Goal: Find specific page/section: Find specific page/section

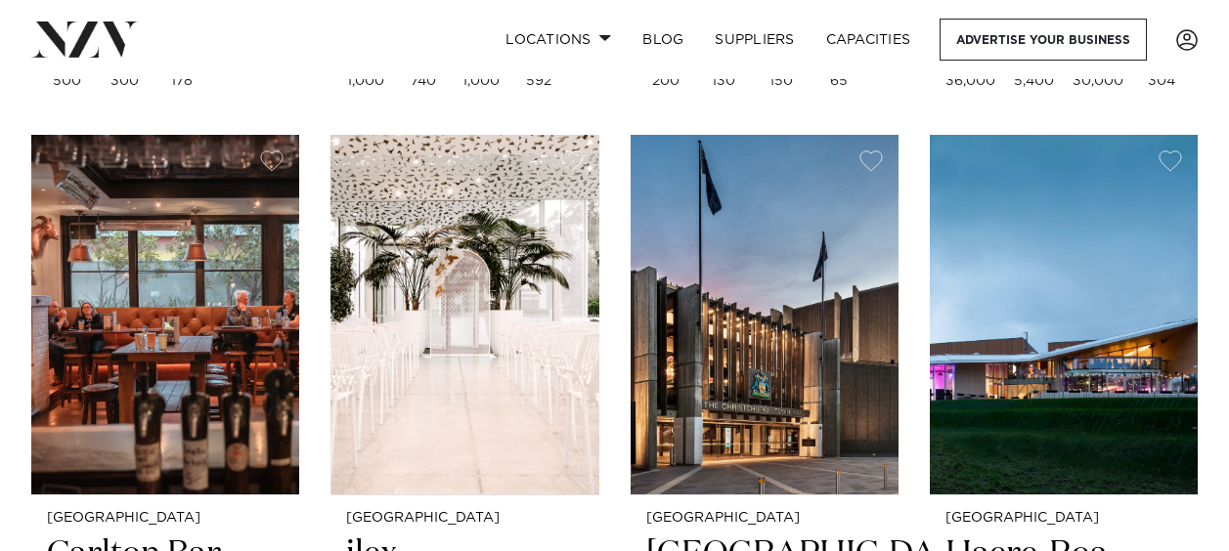
scroll to position [3225, 0]
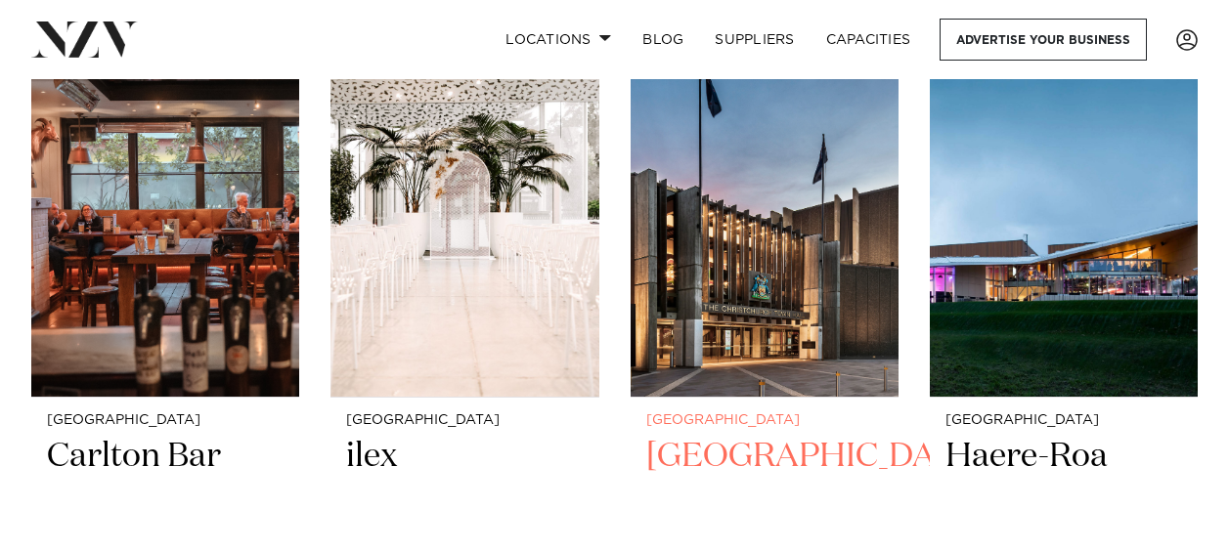
click at [736, 248] on img at bounding box center [764, 217] width 268 height 360
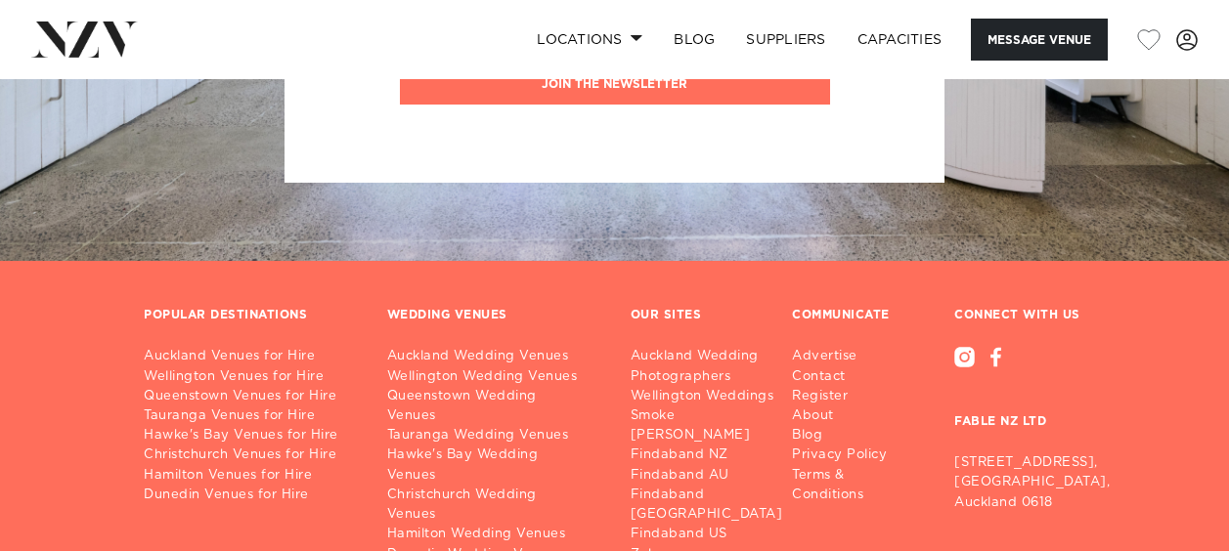
scroll to position [4692, 0]
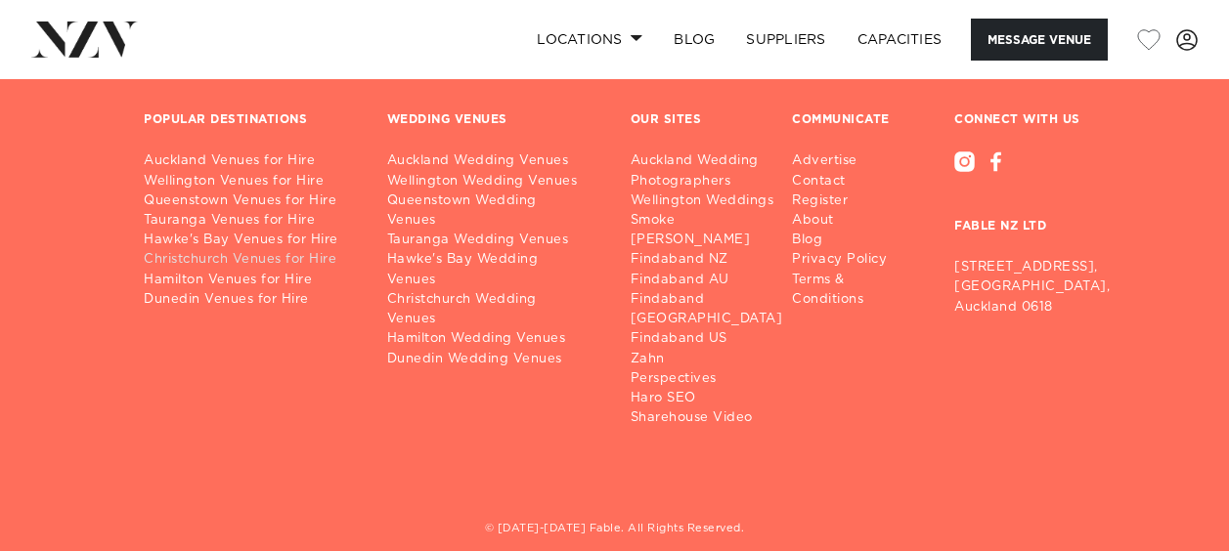
click at [256, 250] on link "Christchurch Venues for Hire" at bounding box center [250, 260] width 212 height 20
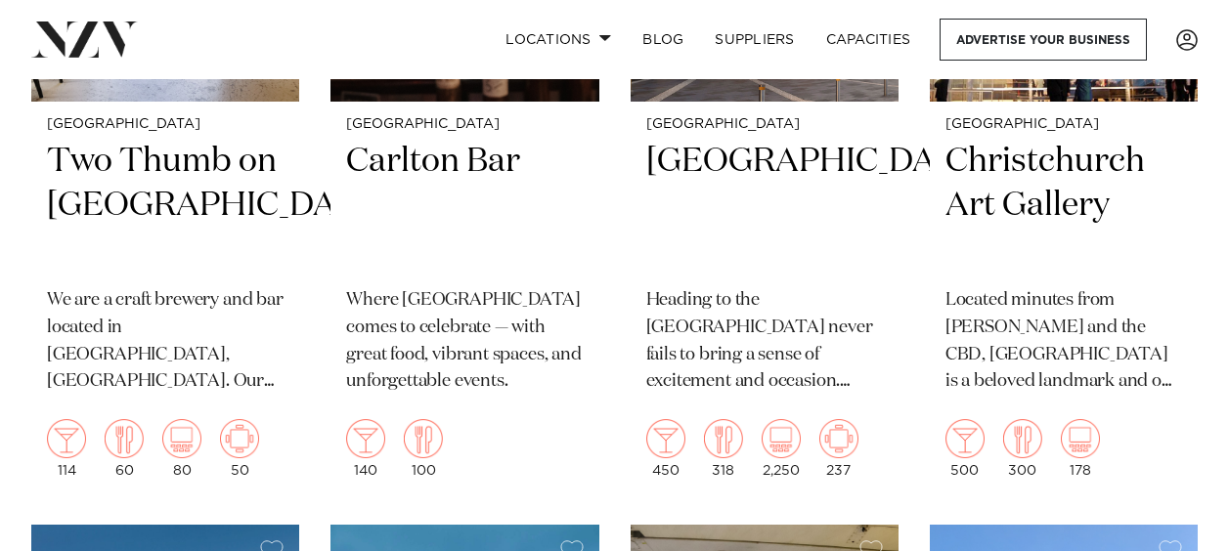
scroll to position [1857, 0]
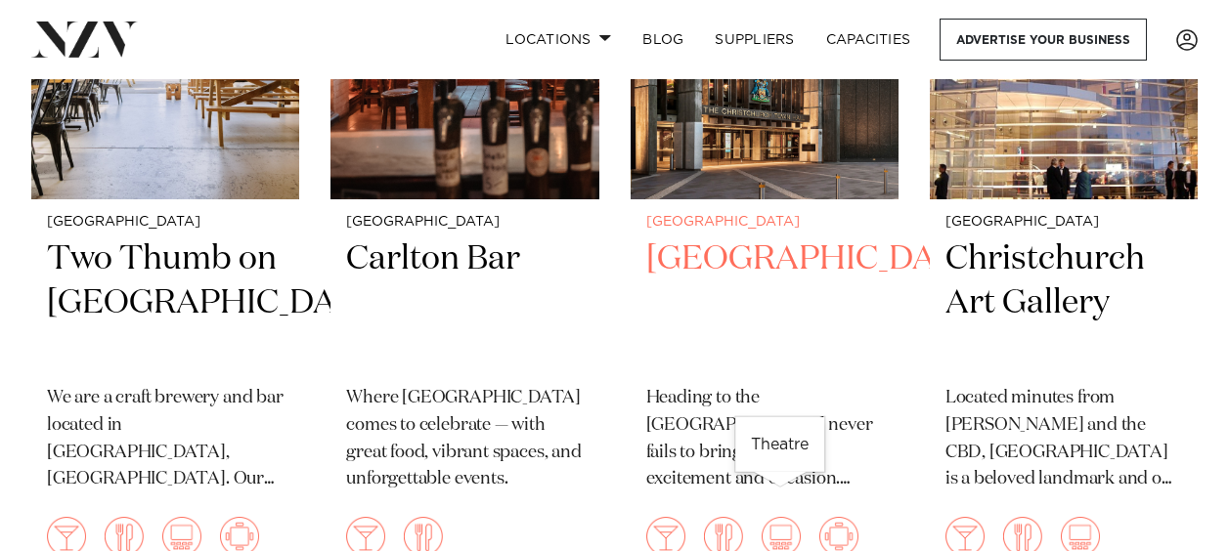
click at [779, 517] on img at bounding box center [780, 536] width 39 height 39
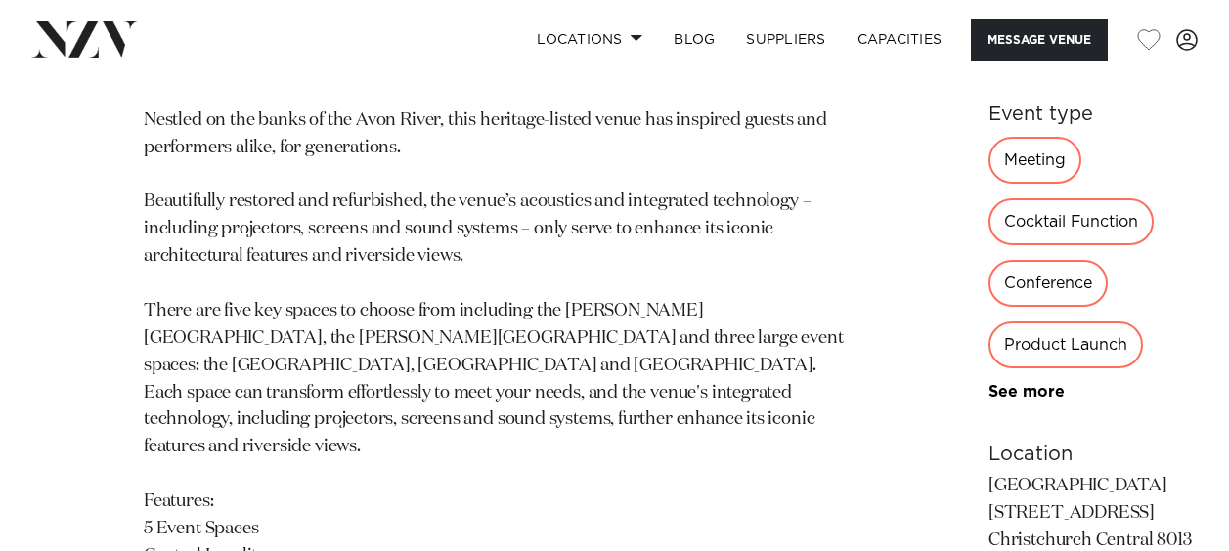
scroll to position [1075, 0]
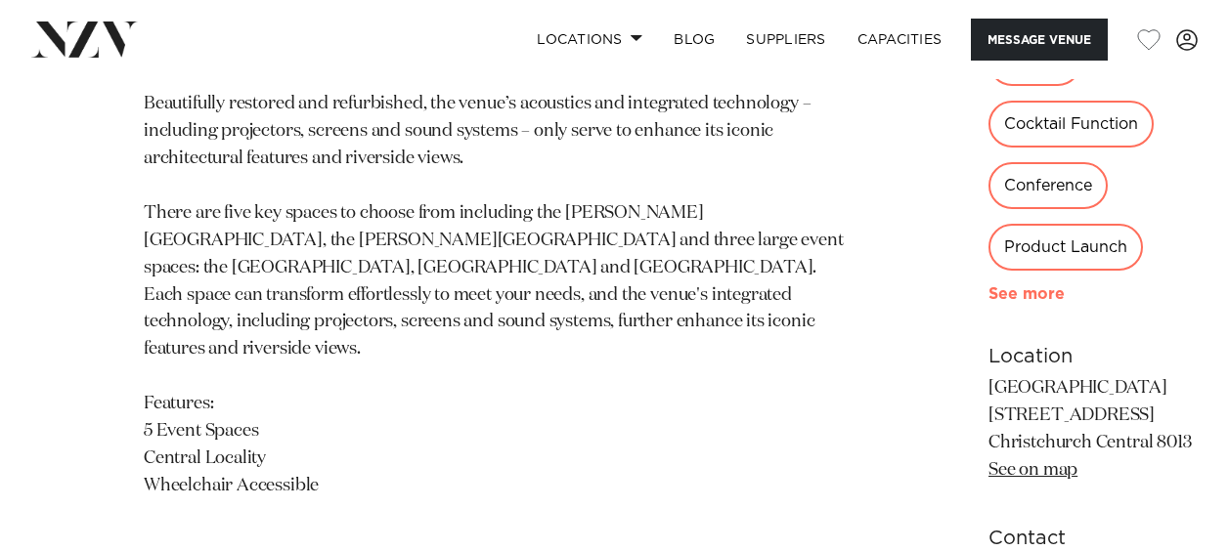
click at [988, 286] on link "See more" at bounding box center [1064, 294] width 152 height 16
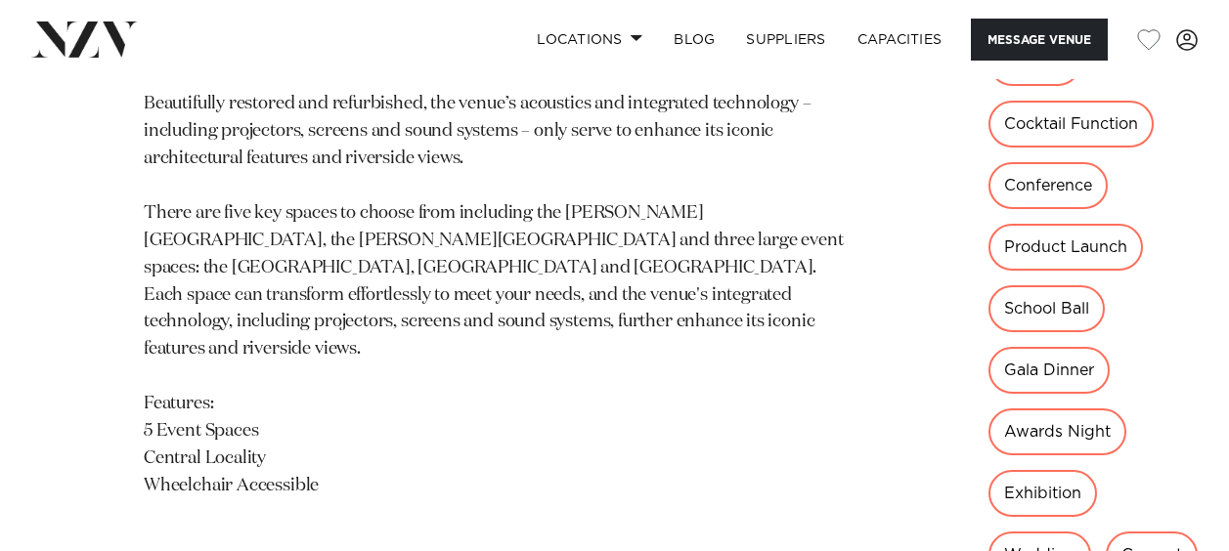
click at [1105, 532] on div "Concert" at bounding box center [1151, 555] width 92 height 47
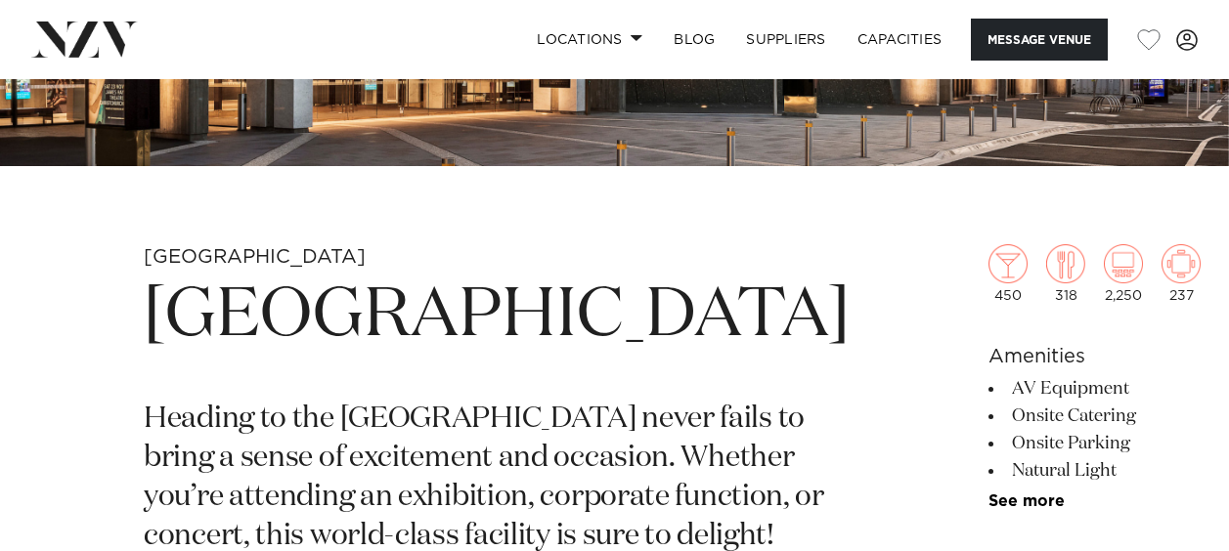
scroll to position [391, 0]
